Goal: Task Accomplishment & Management: Manage account settings

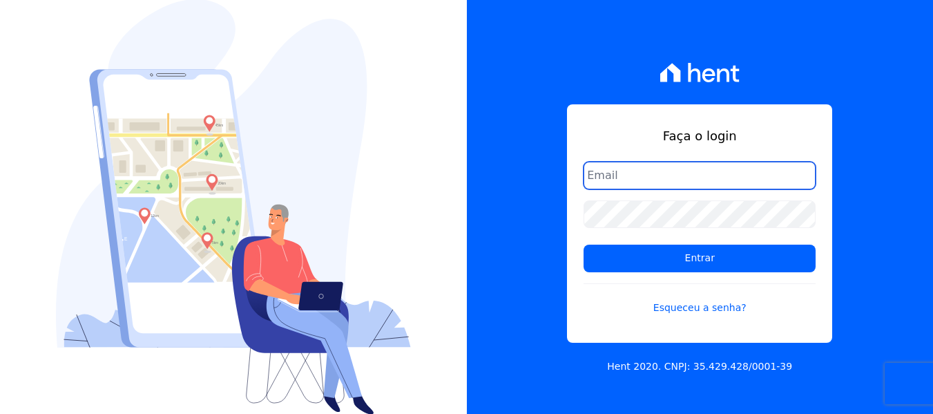
type input "[EMAIL_ADDRESS][DOMAIN_NAME]"
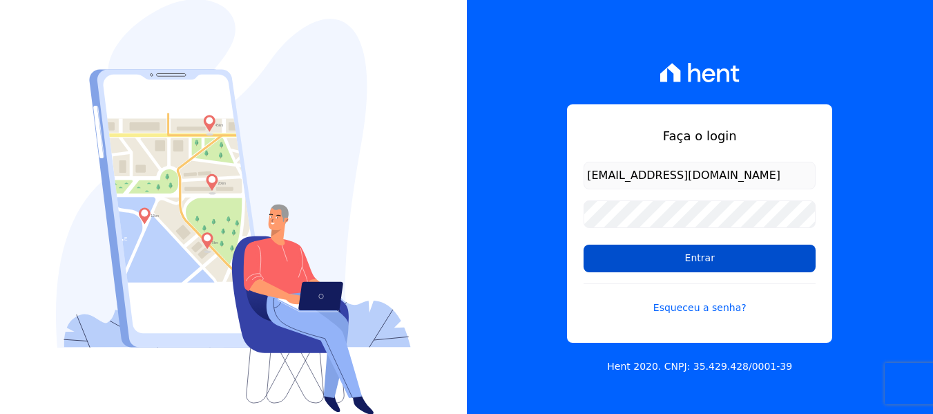
click at [685, 264] on input "Entrar" at bounding box center [700, 259] width 232 height 28
